Goal: Find specific page/section: Find specific page/section

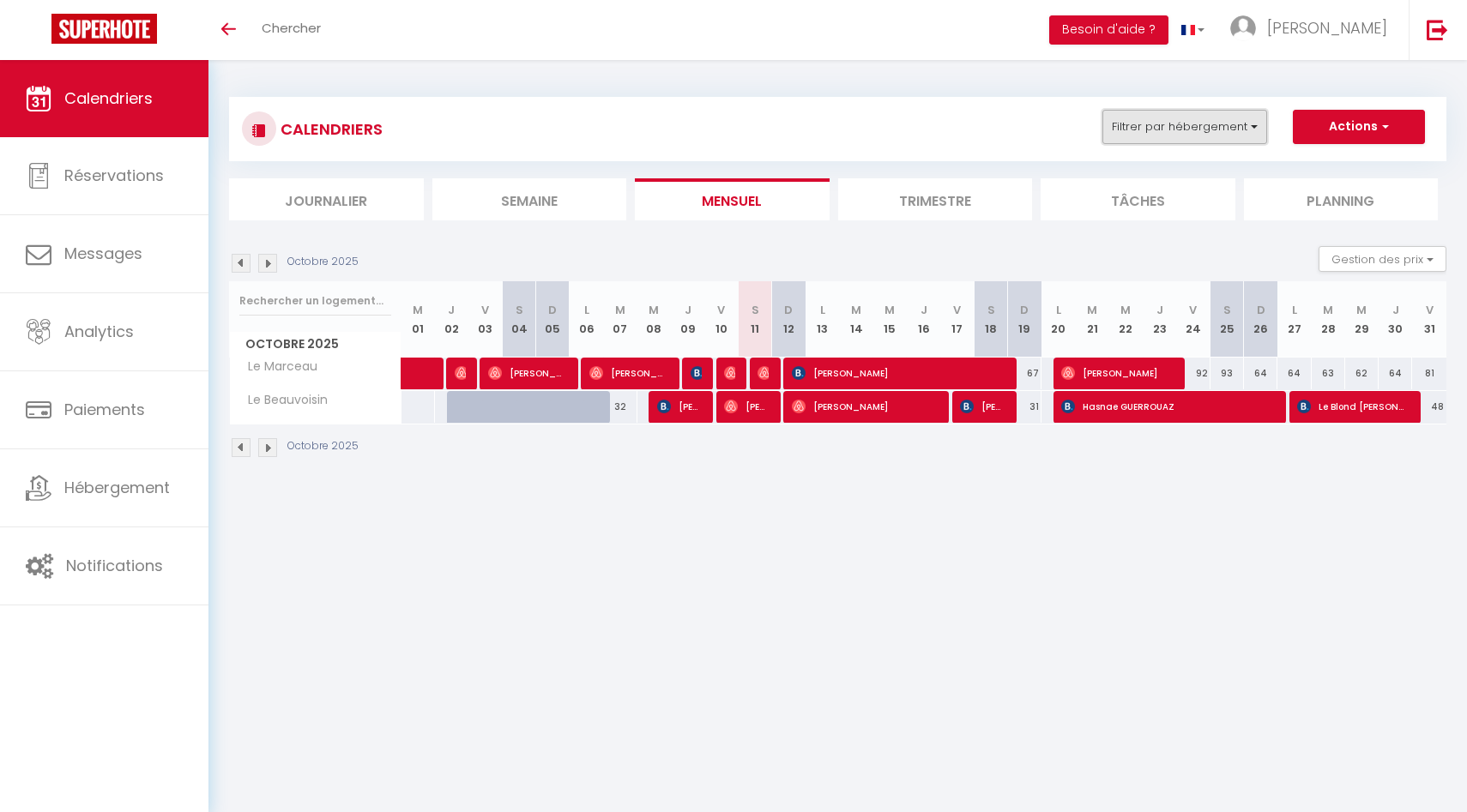
click at [1225, 128] on button "Filtrer par hébergement" at bounding box center [1185, 127] width 165 height 35
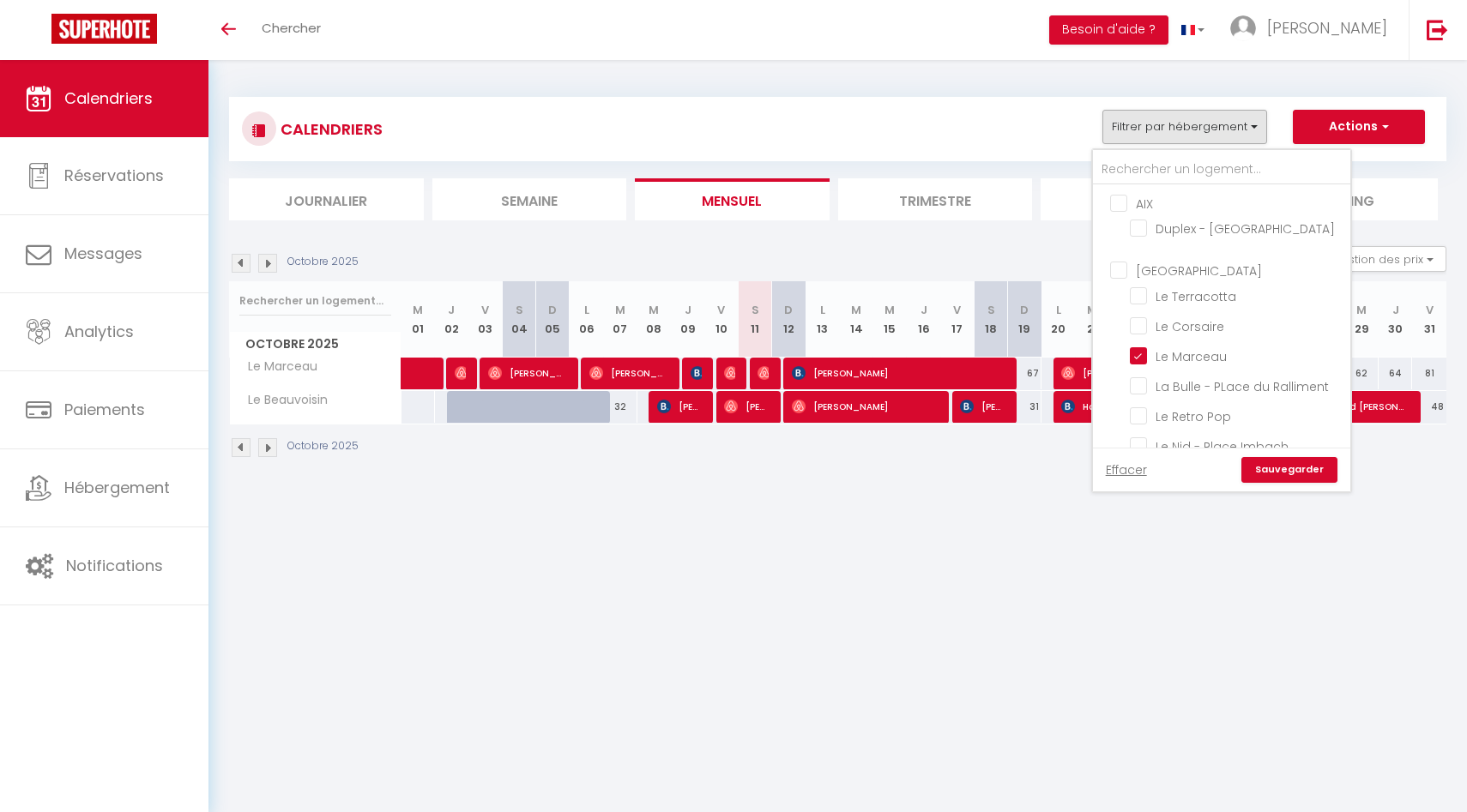
click at [1115, 271] on input "[GEOGRAPHIC_DATA]" at bounding box center [1239, 269] width 257 height 17
checkbox input "true"
checkbox input "false"
checkbox input "true"
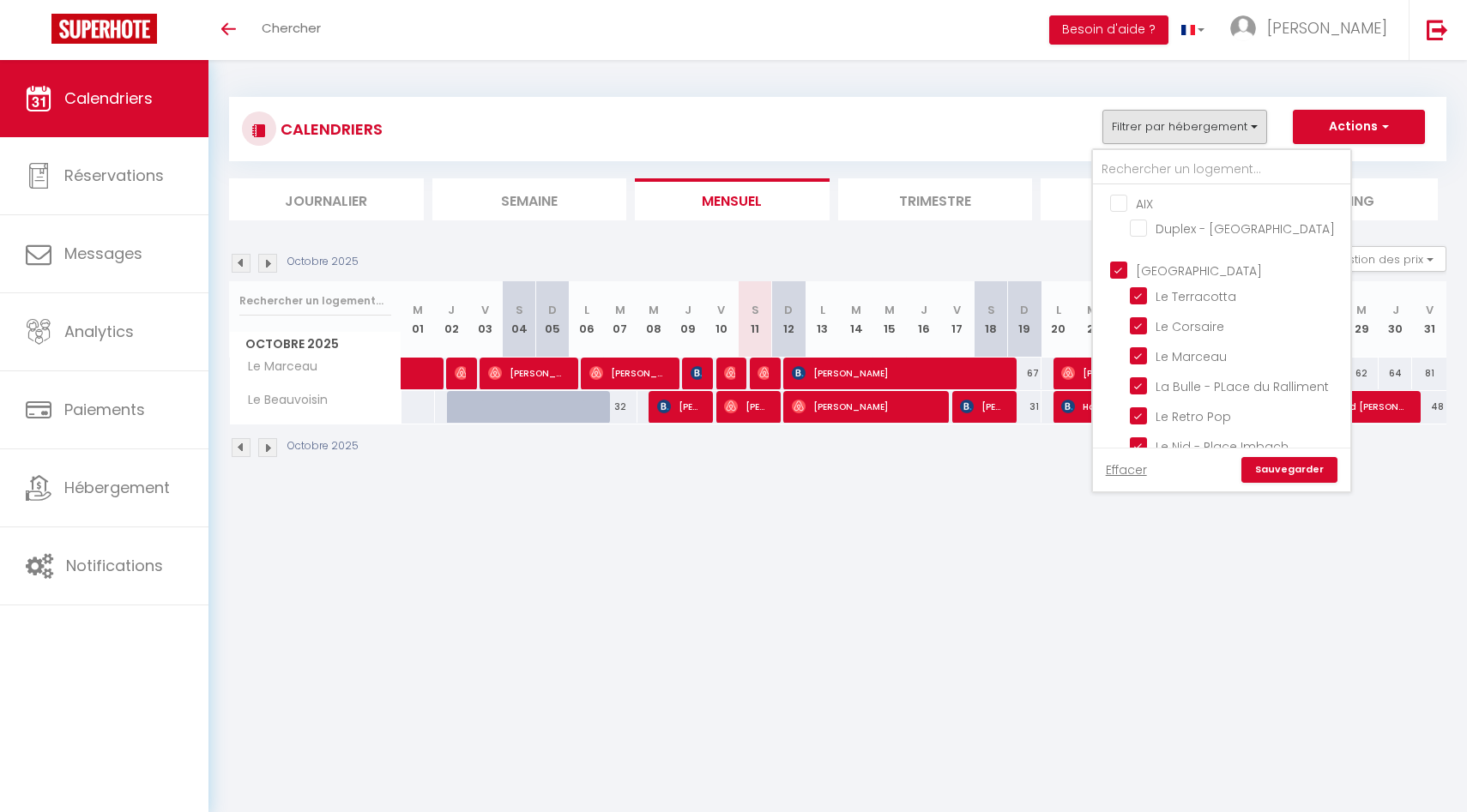
checkbox input "true"
checkbox input "false"
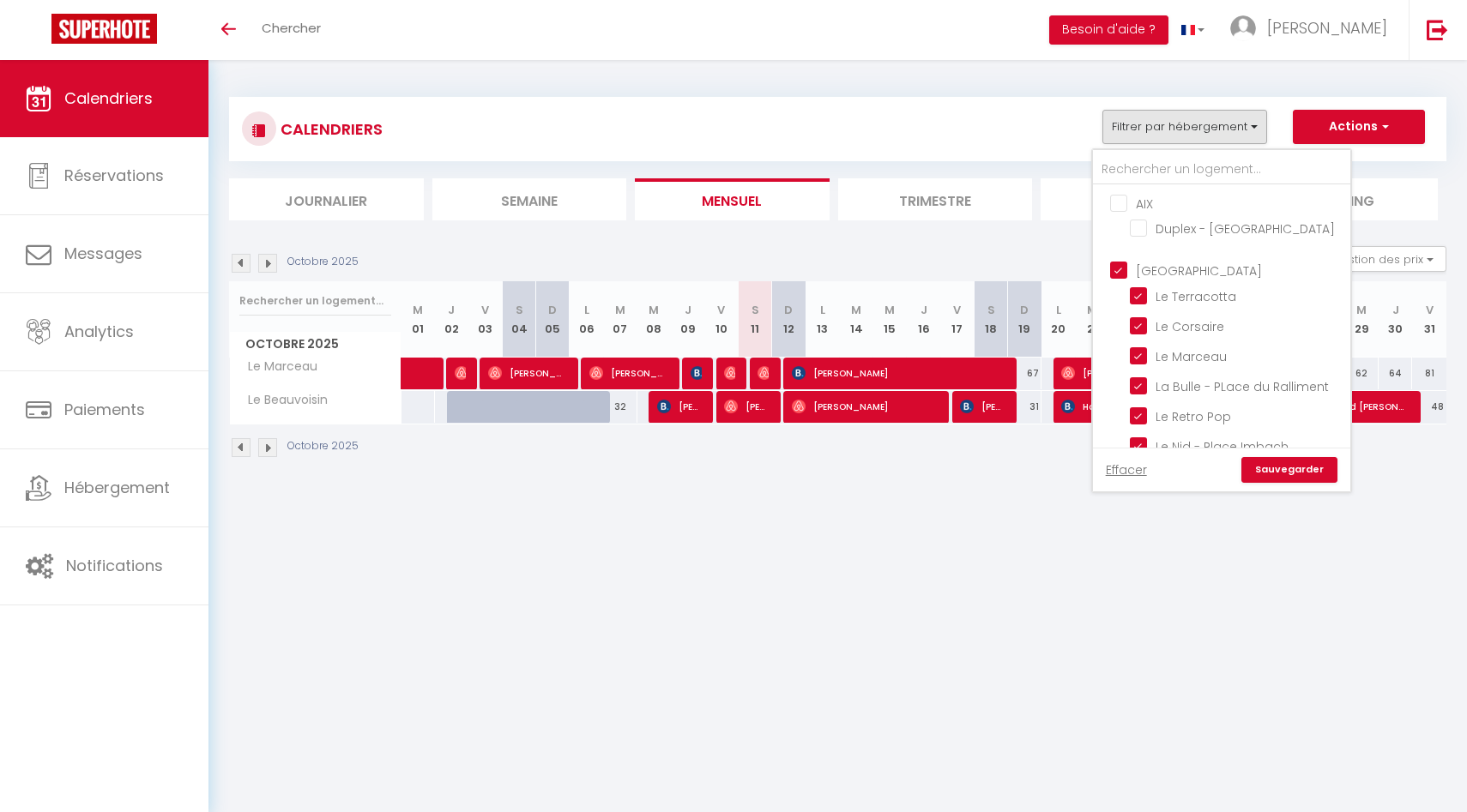
checkbox input "false"
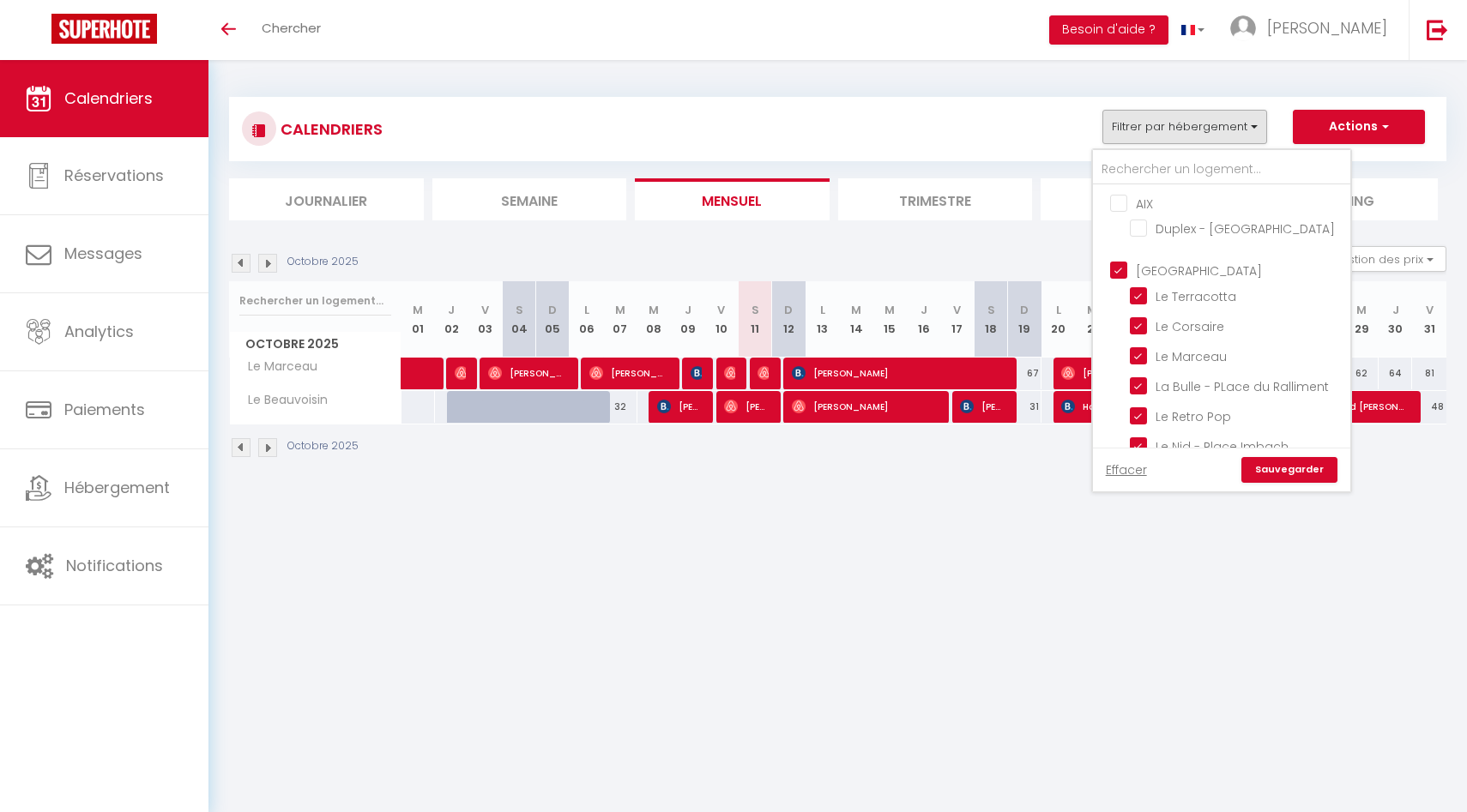
checkbox input "false"
checkbox input "true"
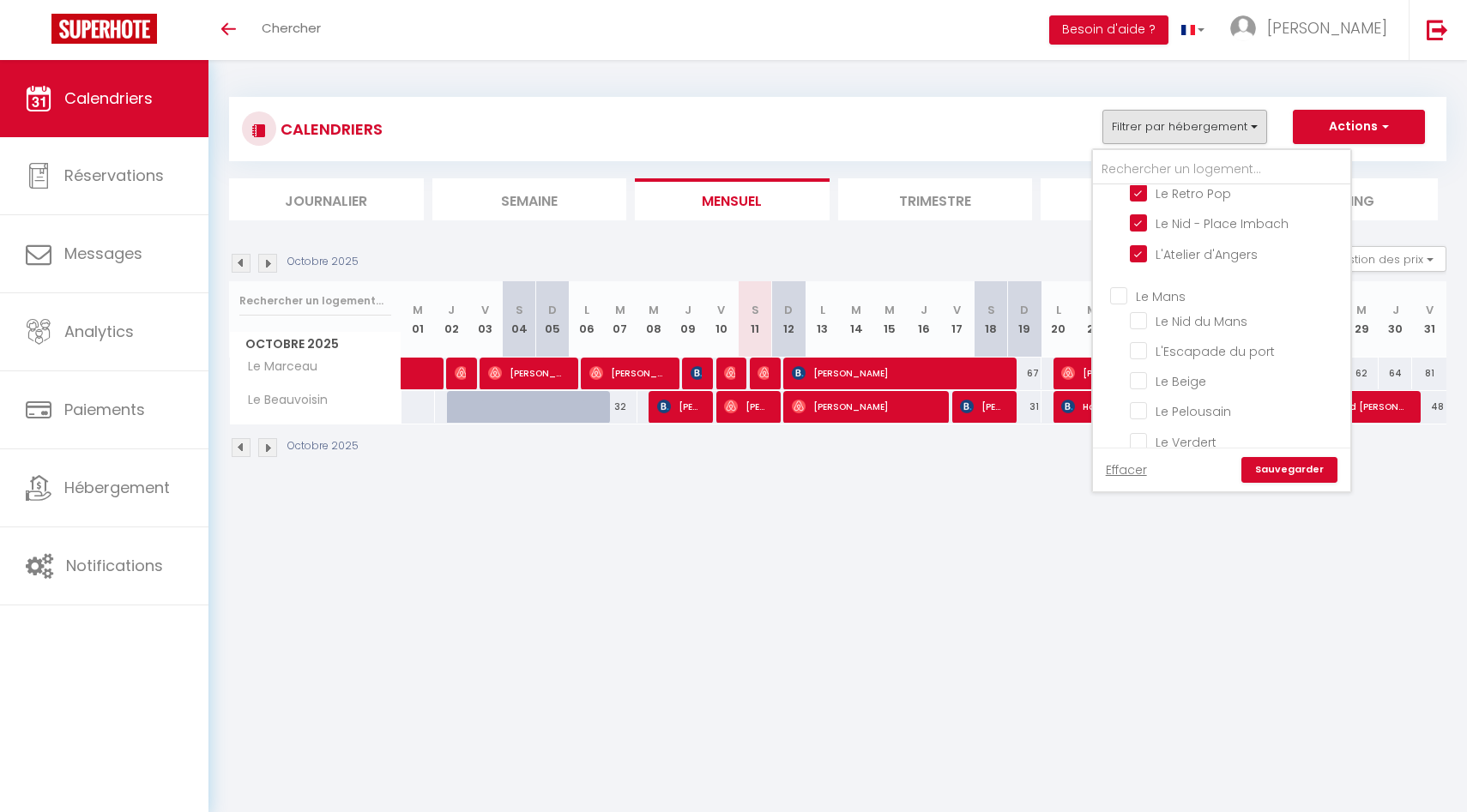
scroll to position [252, 0]
click at [1119, 265] on input "Le Mans" at bounding box center [1239, 265] width 257 height 17
checkbox input "true"
checkbox input "false"
checkbox input "true"
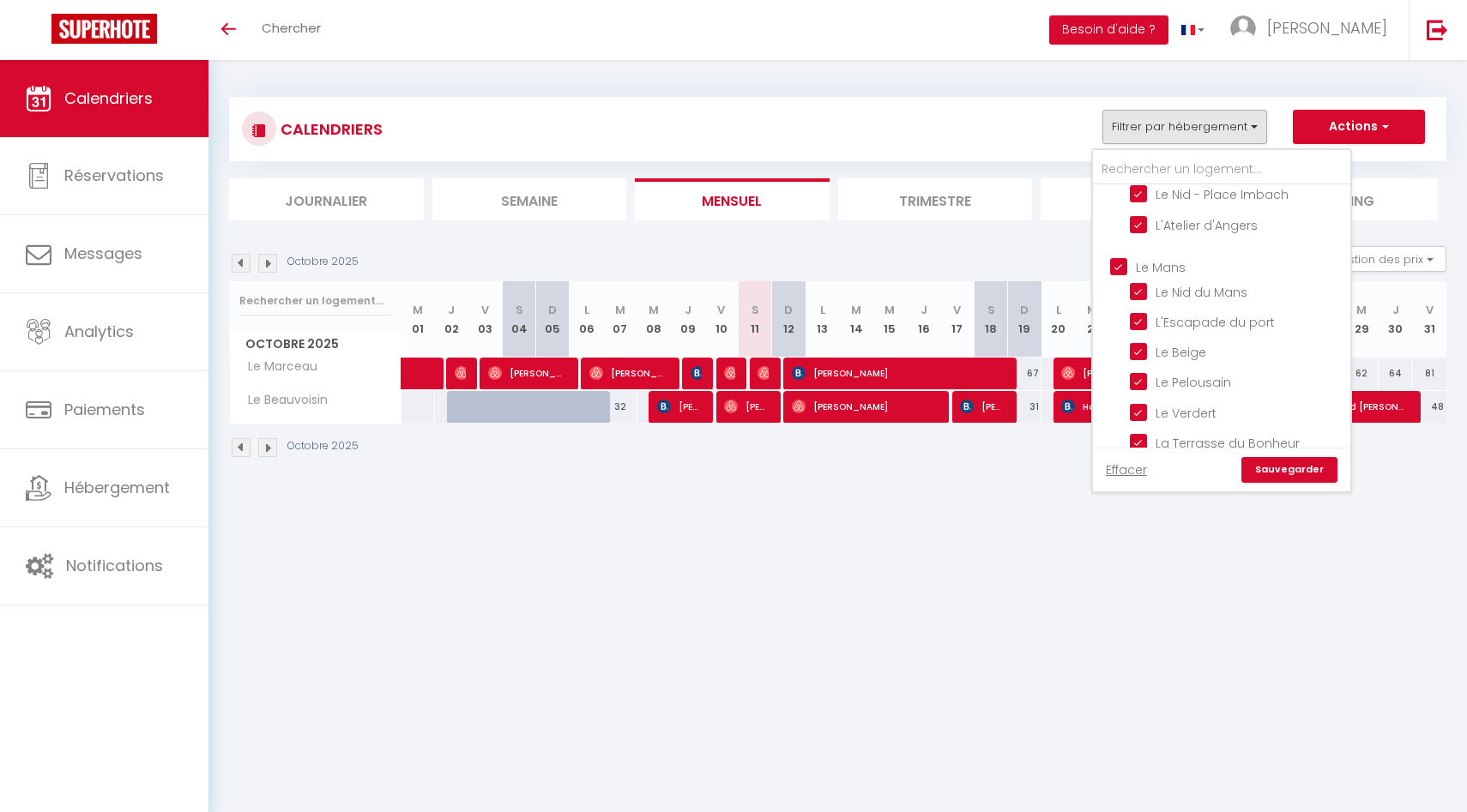
checkbox input "true"
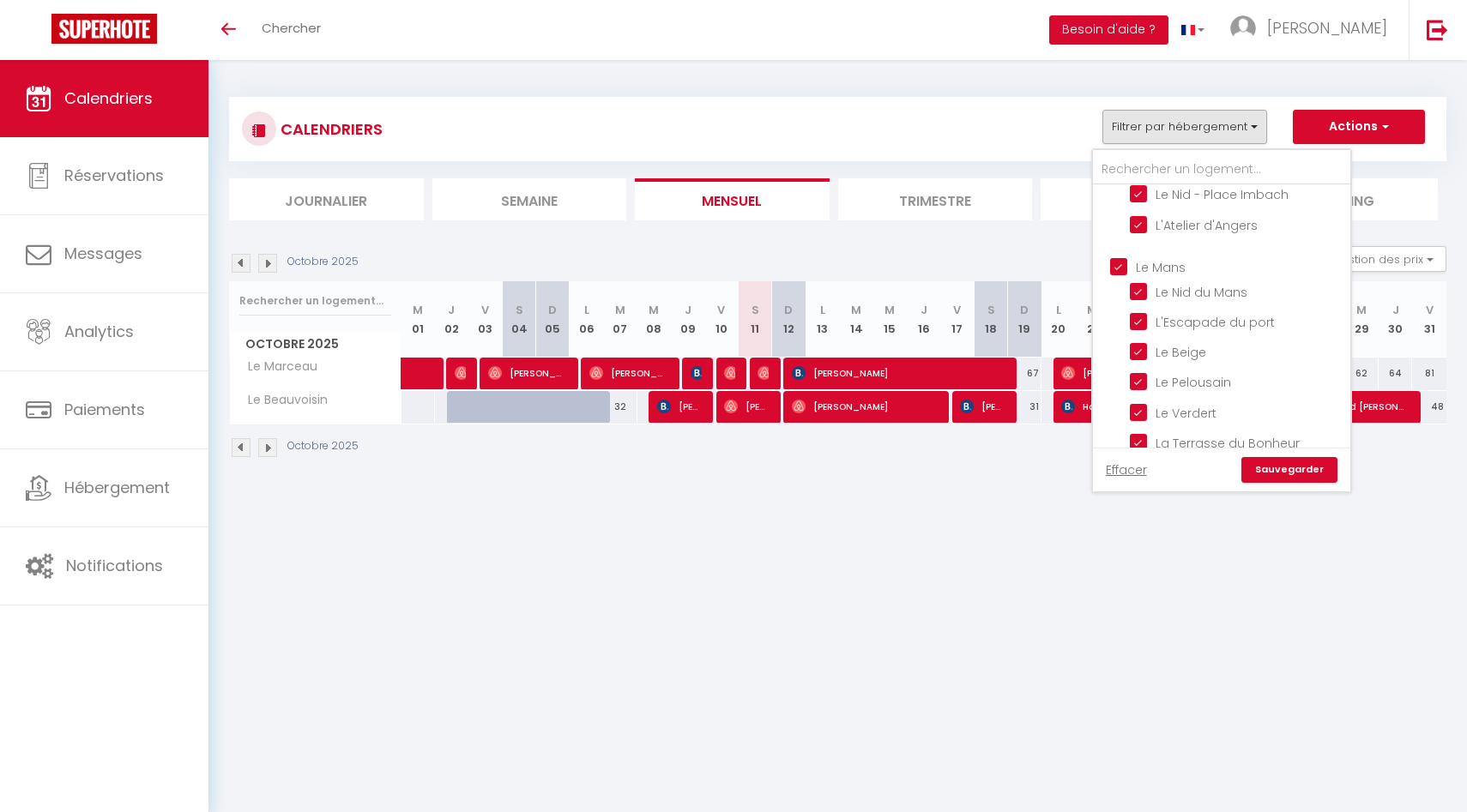
checkbox input "false"
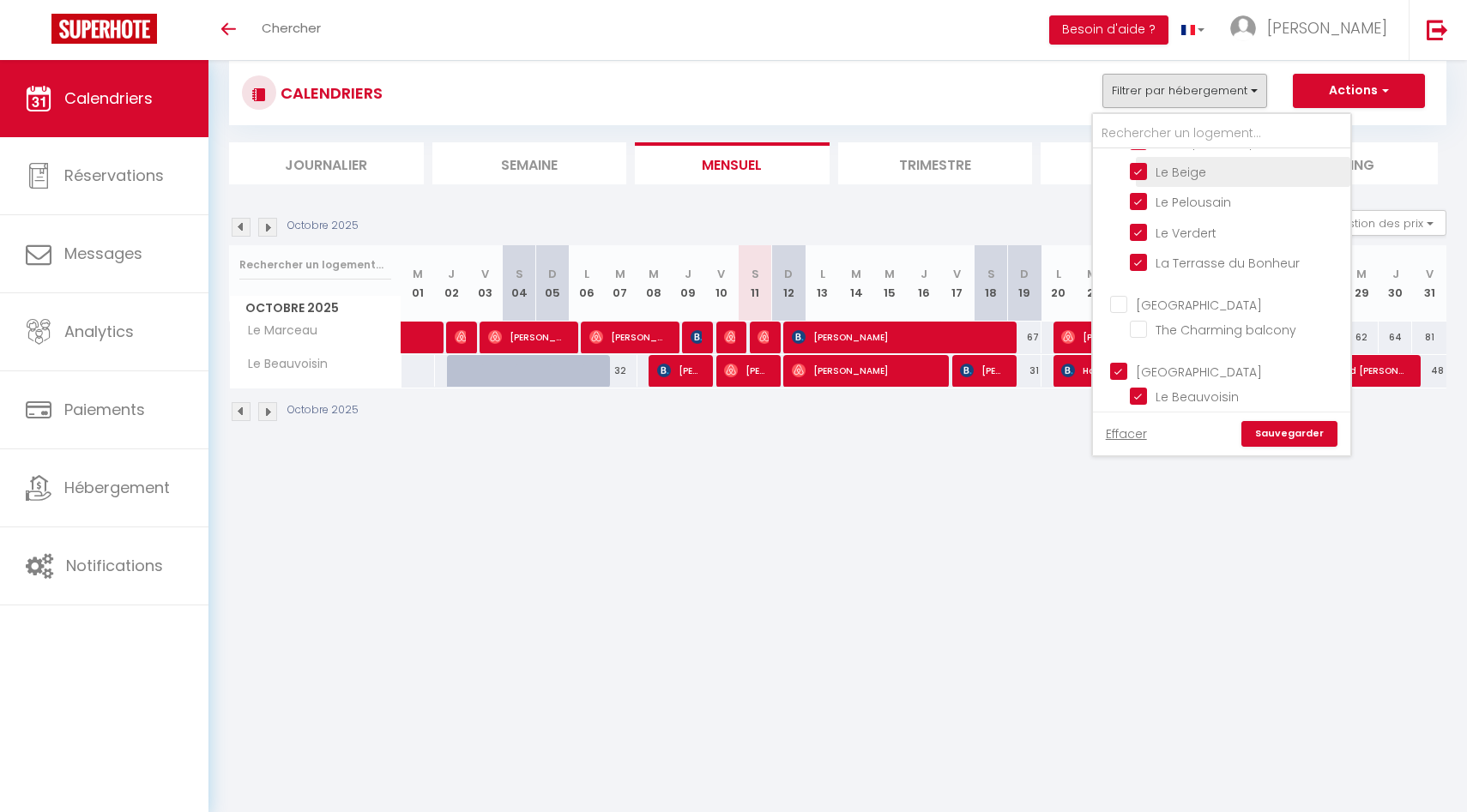
scroll to position [60, 0]
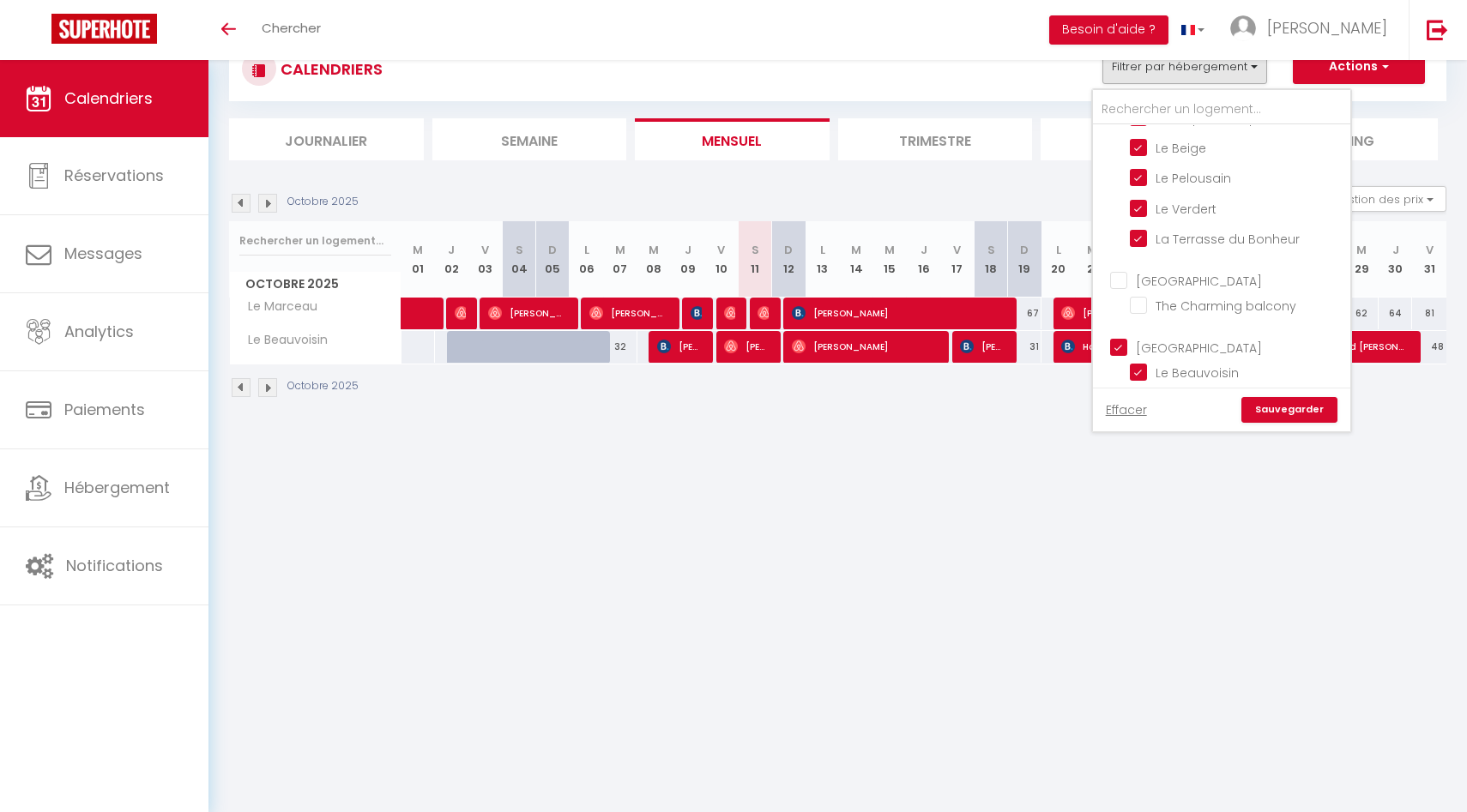
click at [1302, 409] on link "Sauvegarder" at bounding box center [1289, 409] width 96 height 26
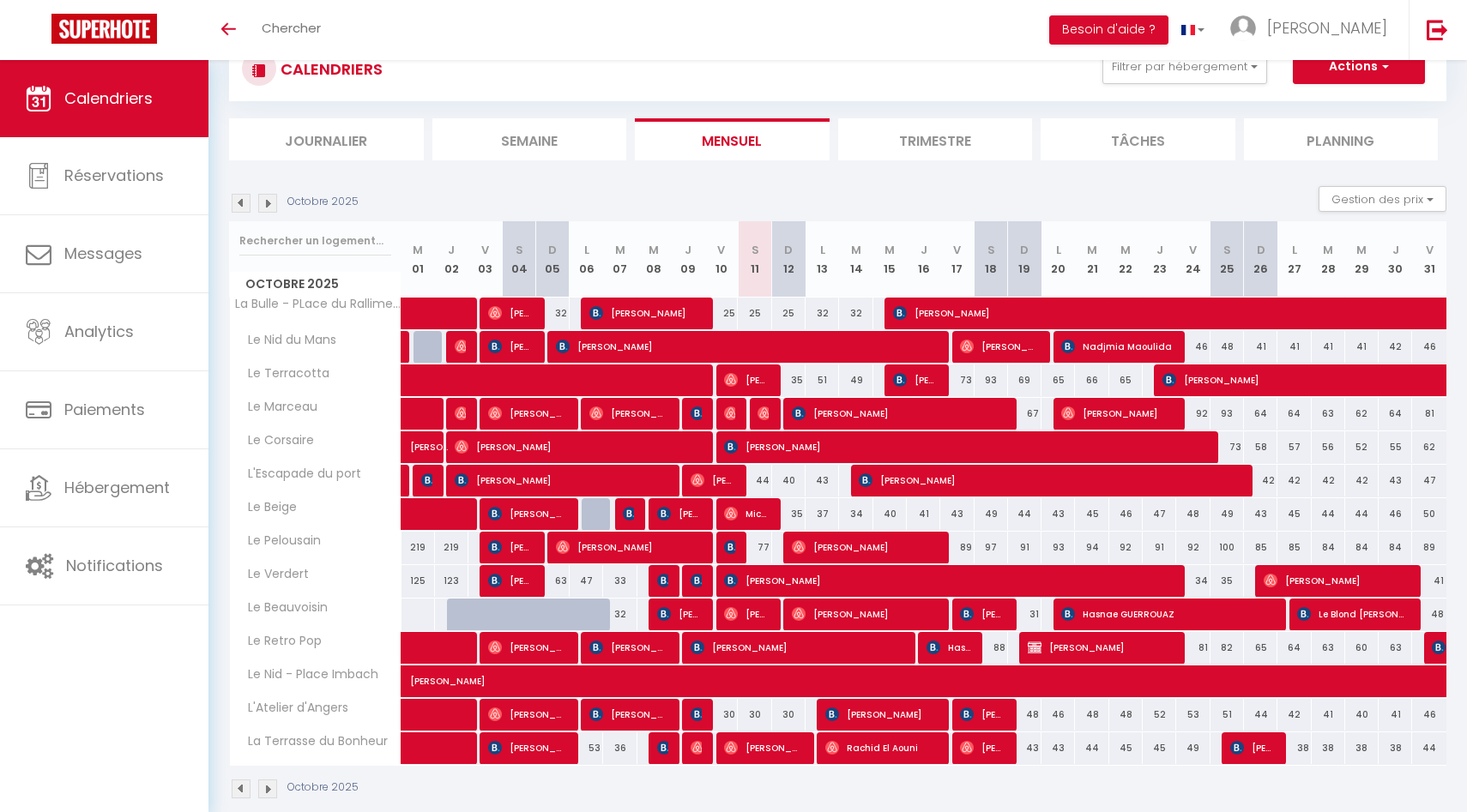
scroll to position [84, 0]
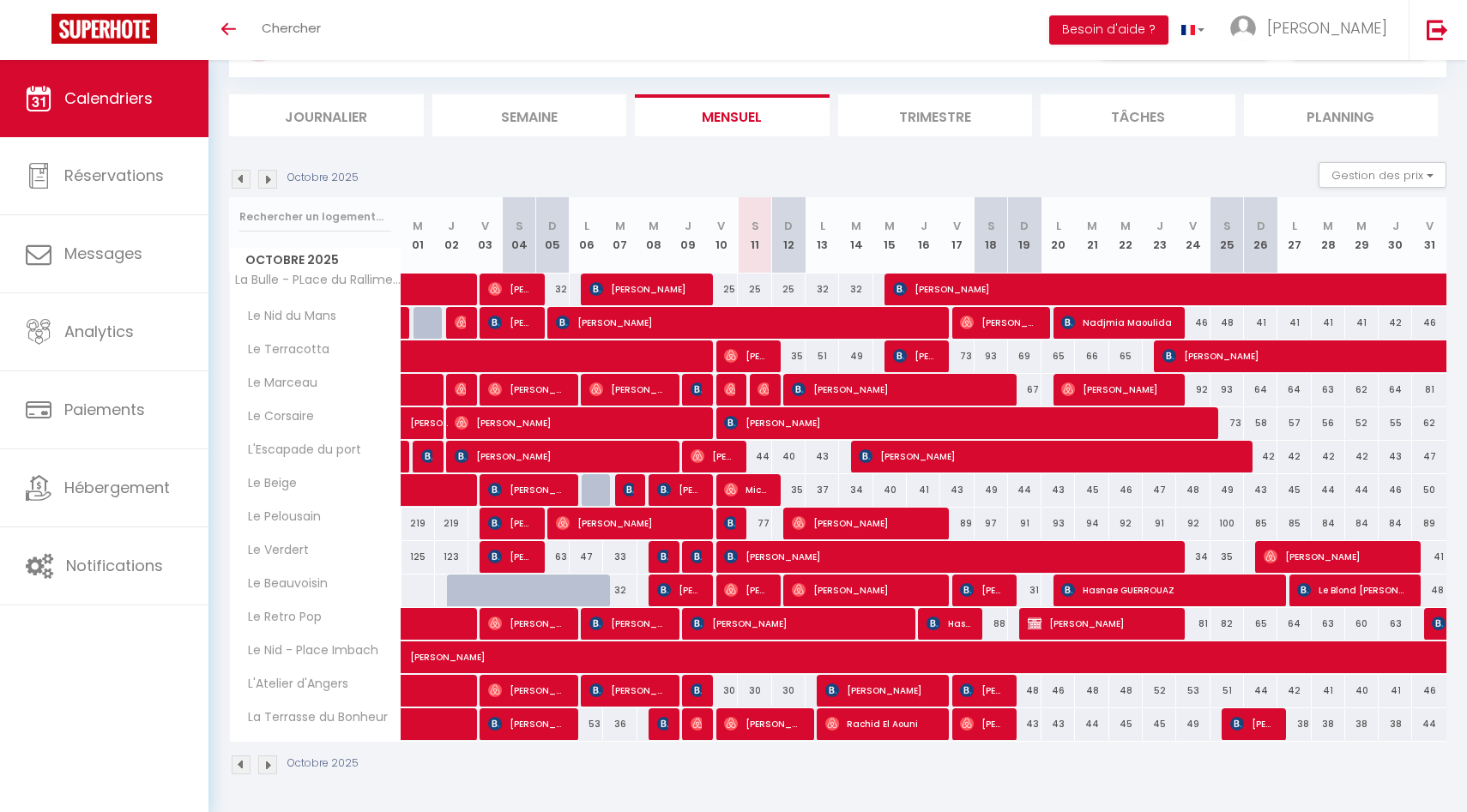
click at [269, 182] on img at bounding box center [267, 180] width 19 height 19
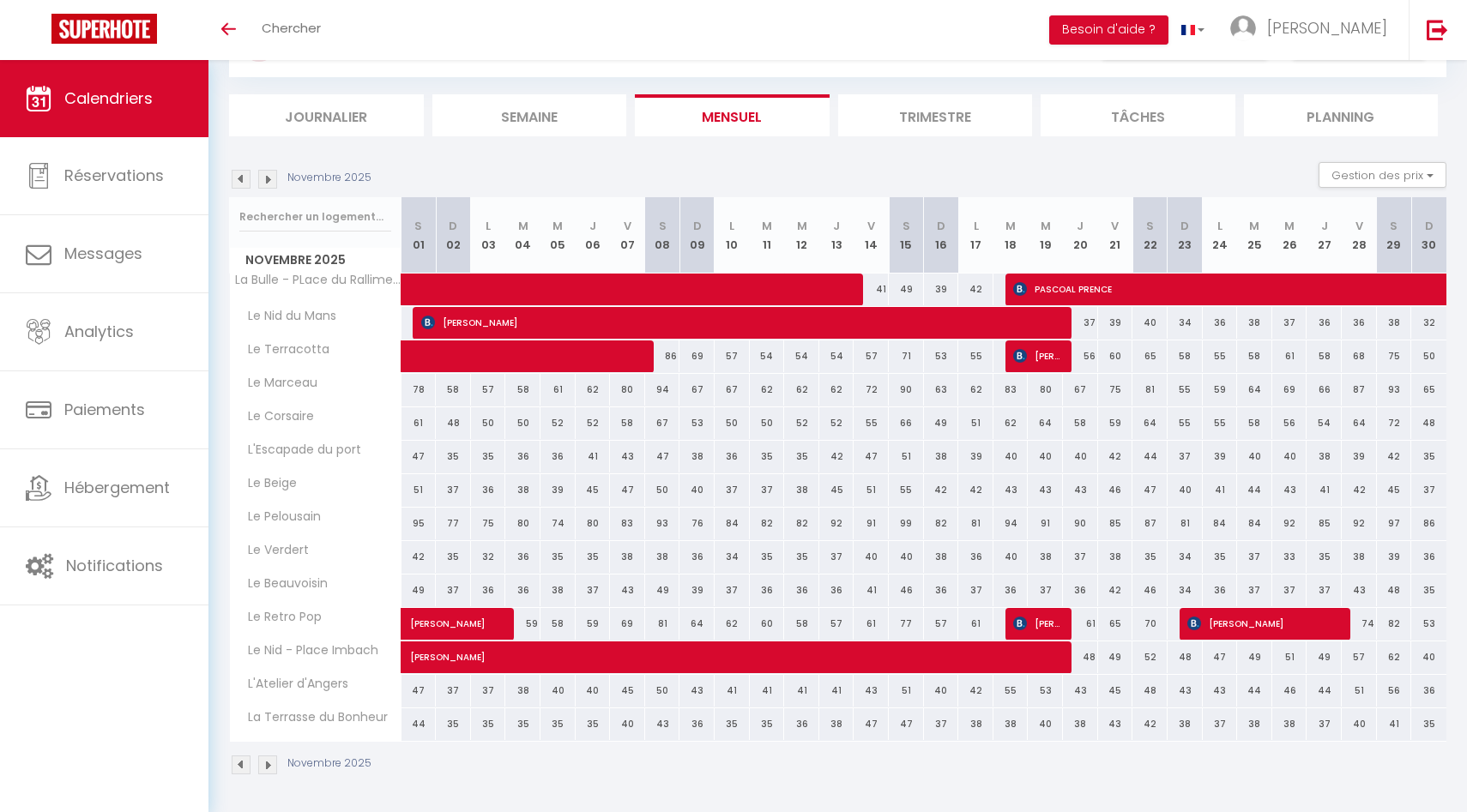
click at [269, 176] on img at bounding box center [267, 180] width 19 height 19
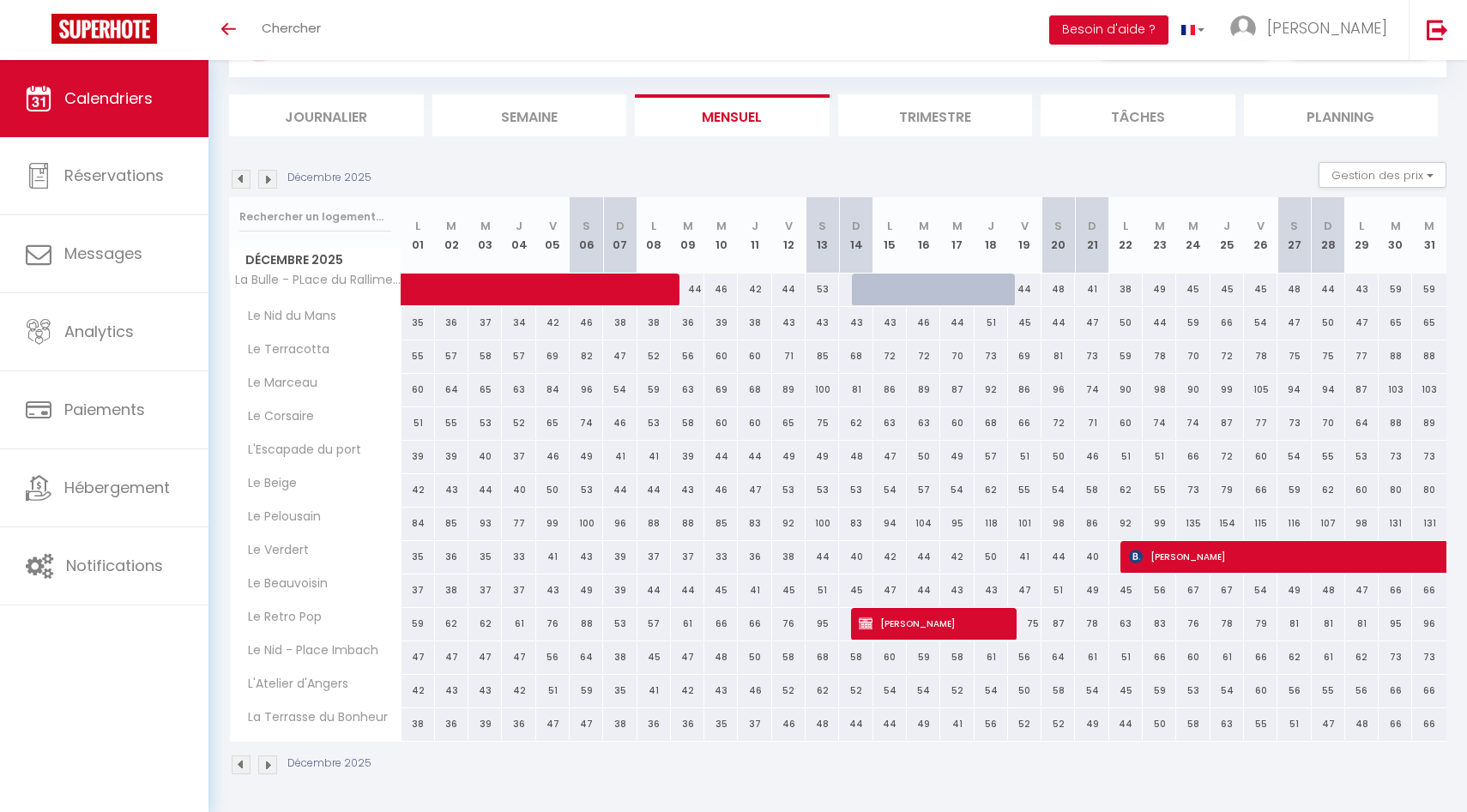
click at [236, 186] on img at bounding box center [241, 180] width 19 height 19
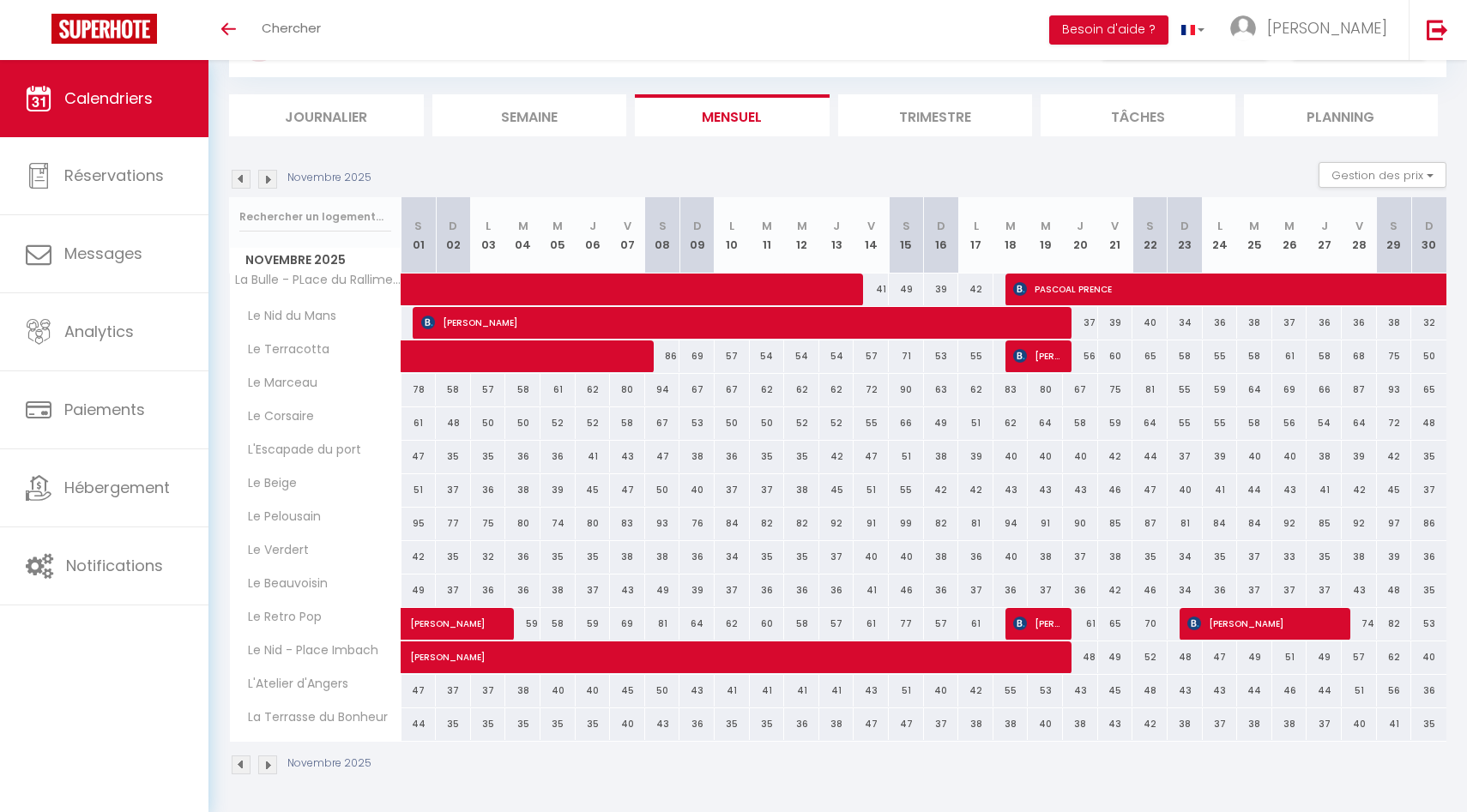
click at [236, 186] on img at bounding box center [241, 180] width 19 height 19
